Goal: Check status: Check status

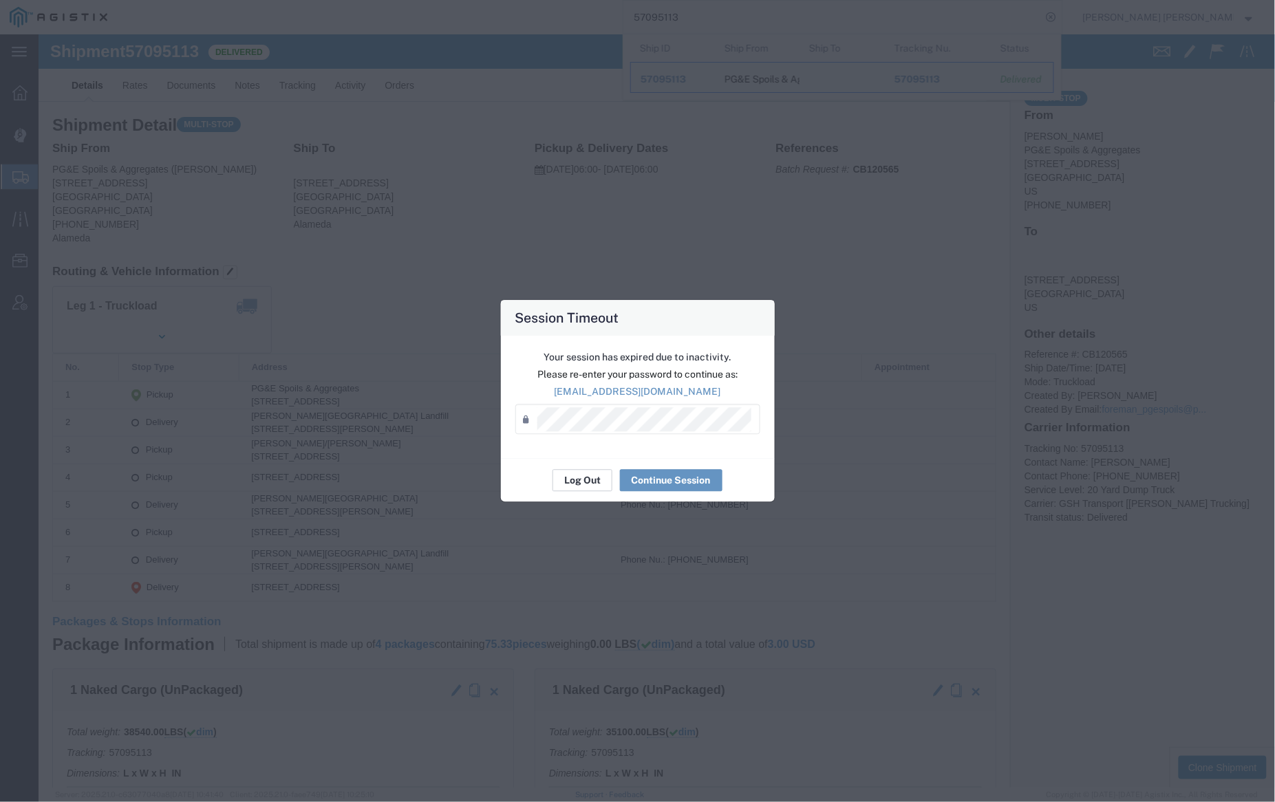
click at [588, 481] on button "Log Out" at bounding box center [583, 481] width 60 height 22
